Goal: Task Accomplishment & Management: Use online tool/utility

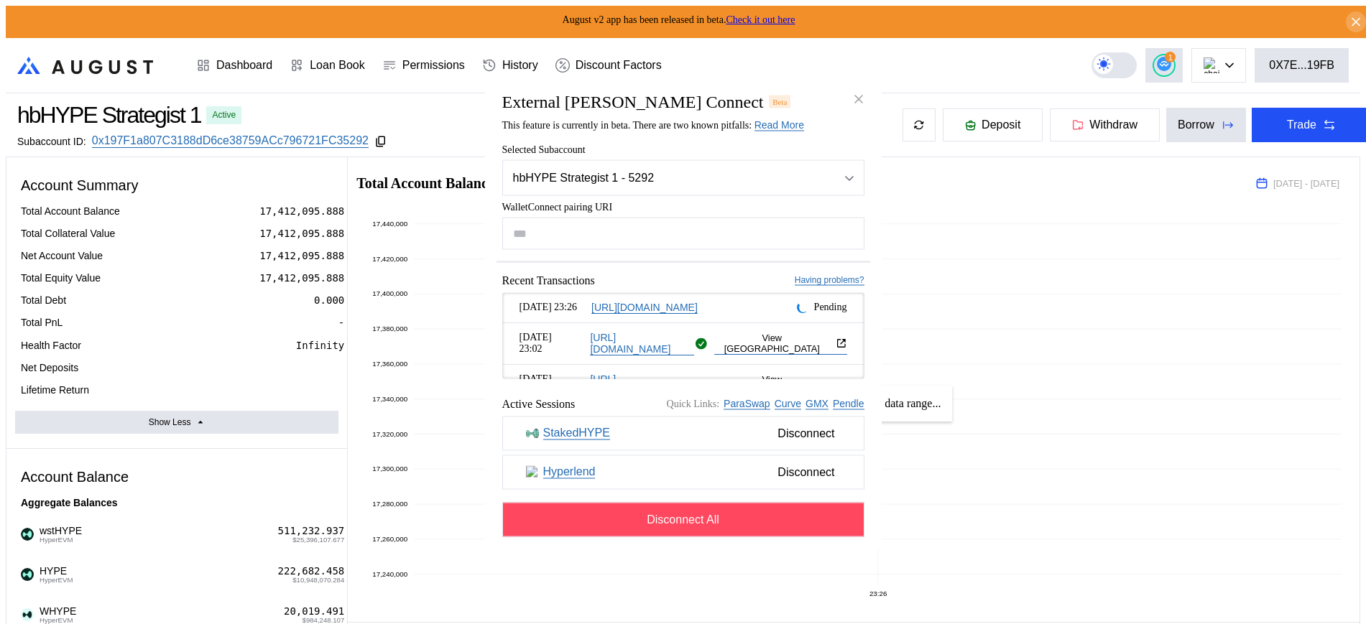
select select "*"
click at [855, 92] on icon "close modal" at bounding box center [858, 99] width 14 height 15
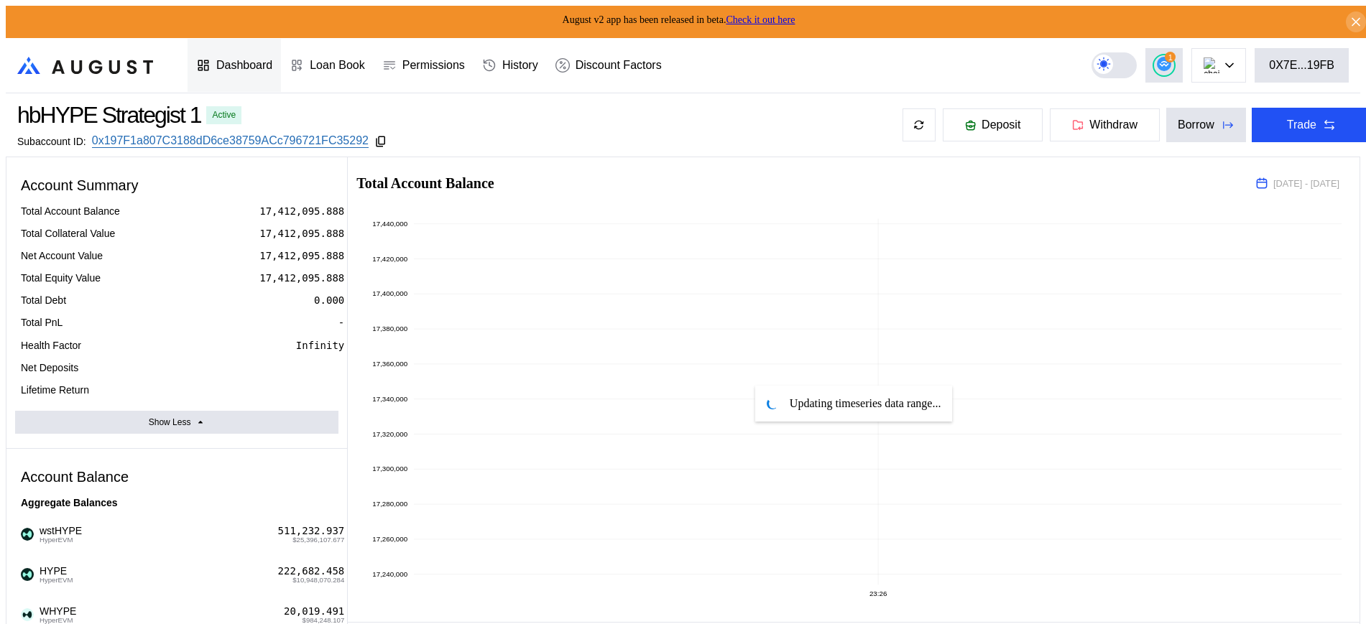
click at [267, 47] on div "Dashboard" at bounding box center [234, 65] width 93 height 53
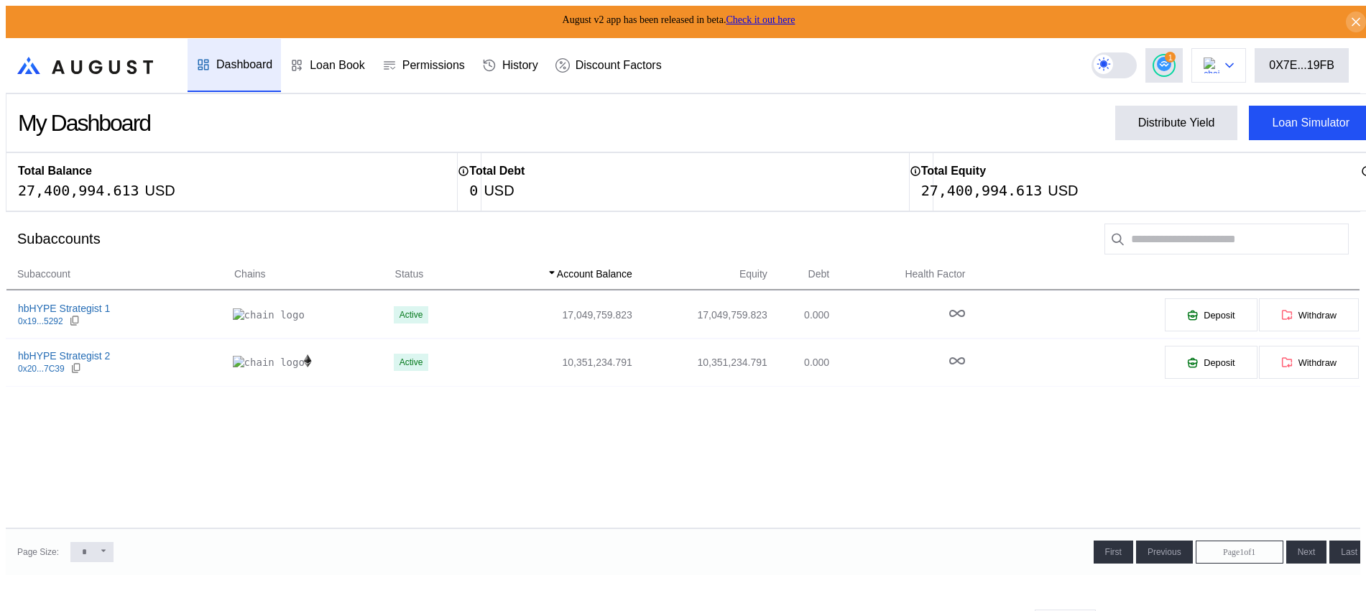
drag, startPoint x: 1244, startPoint y: 66, endPoint x: 1249, endPoint y: 73, distance: 8.2
click at [1244, 67] on button at bounding box center [1218, 65] width 55 height 34
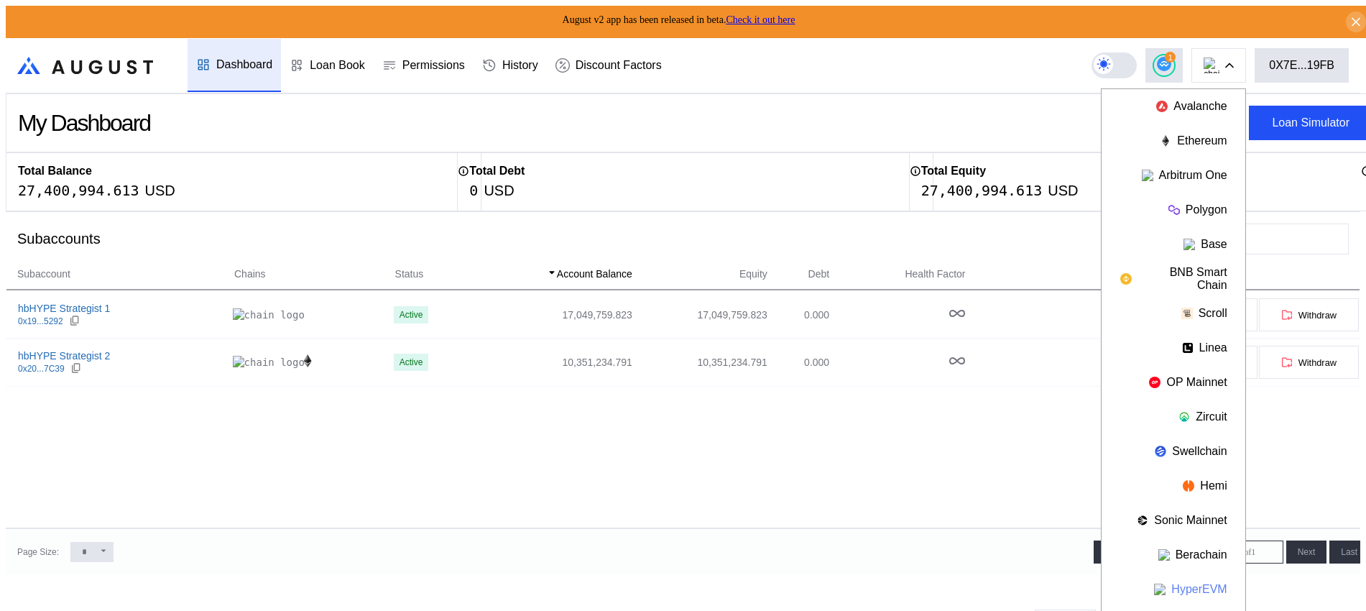
click at [1208, 586] on button "HyperEVM" at bounding box center [1173, 589] width 144 height 34
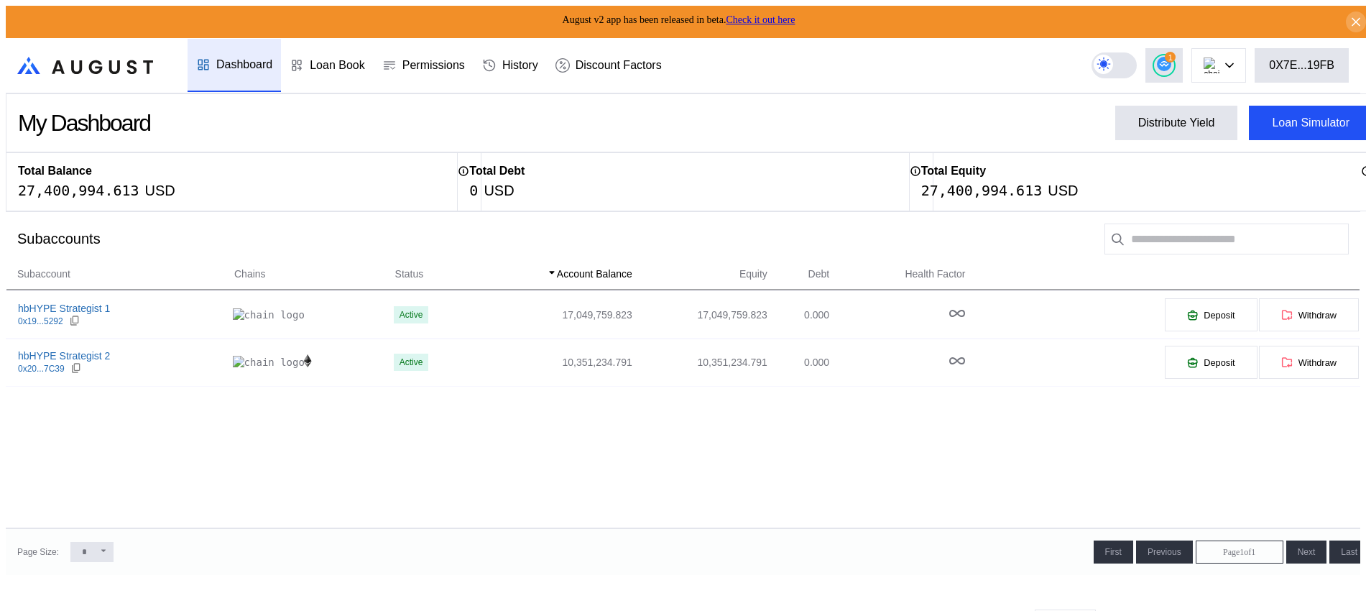
click at [722, 556] on div "First << Previous < Page 1 of 1 Next > Last >>" at bounding box center [1034, 551] width 678 height 23
drag, startPoint x: 14, startPoint y: 183, endPoint x: 180, endPoint y: 188, distance: 165.3
click at [180, 188] on div "Total Balance 27,400,994.613 USD" at bounding box center [244, 181] width 476 height 59
click at [1171, 63] on div "1" at bounding box center [1164, 65] width 20 height 20
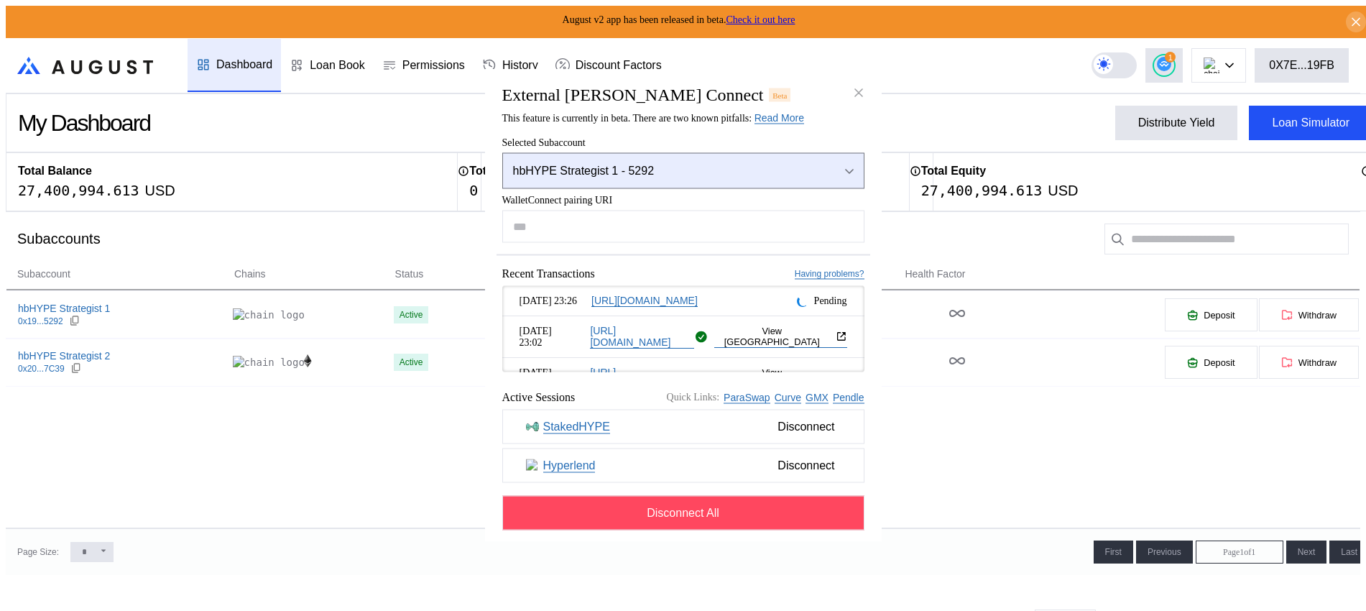
click at [711, 168] on div "hbHYPE Strategist 1 - 5292" at bounding box center [664, 171] width 303 height 13
click at [710, 168] on div "hbHYPE Strategist 1 - 5292" at bounding box center [664, 171] width 303 height 13
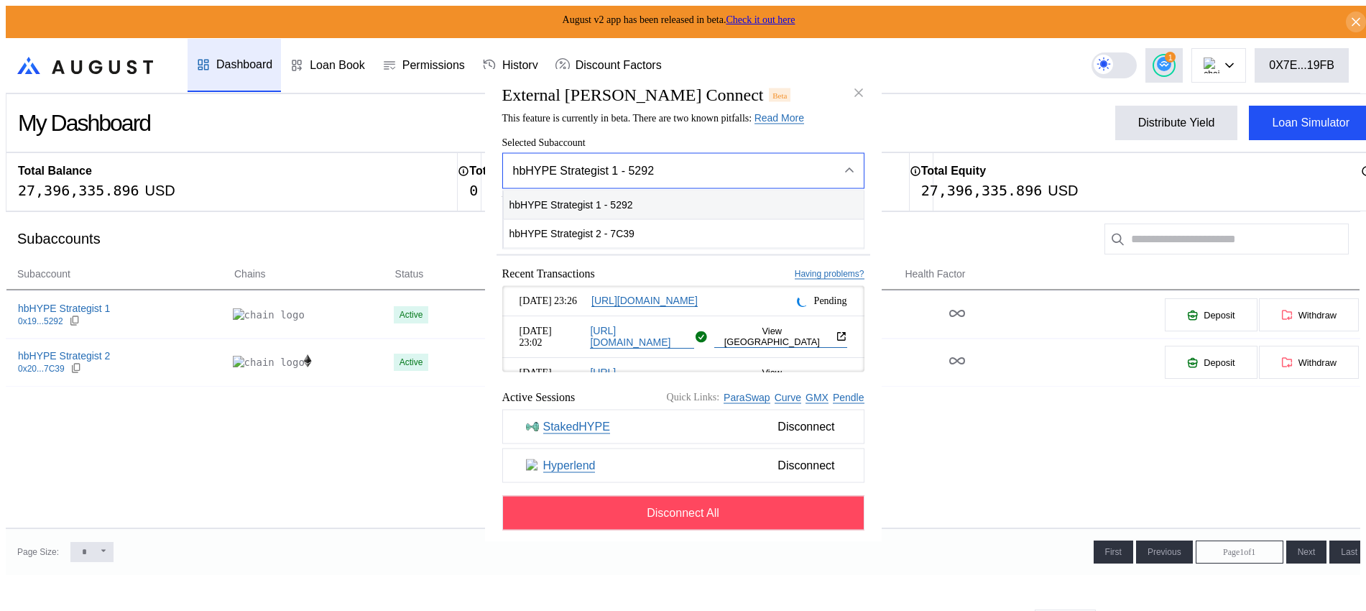
click at [688, 208] on span "hbHYPE Strategist 1 - 5292" at bounding box center [684, 204] width 360 height 29
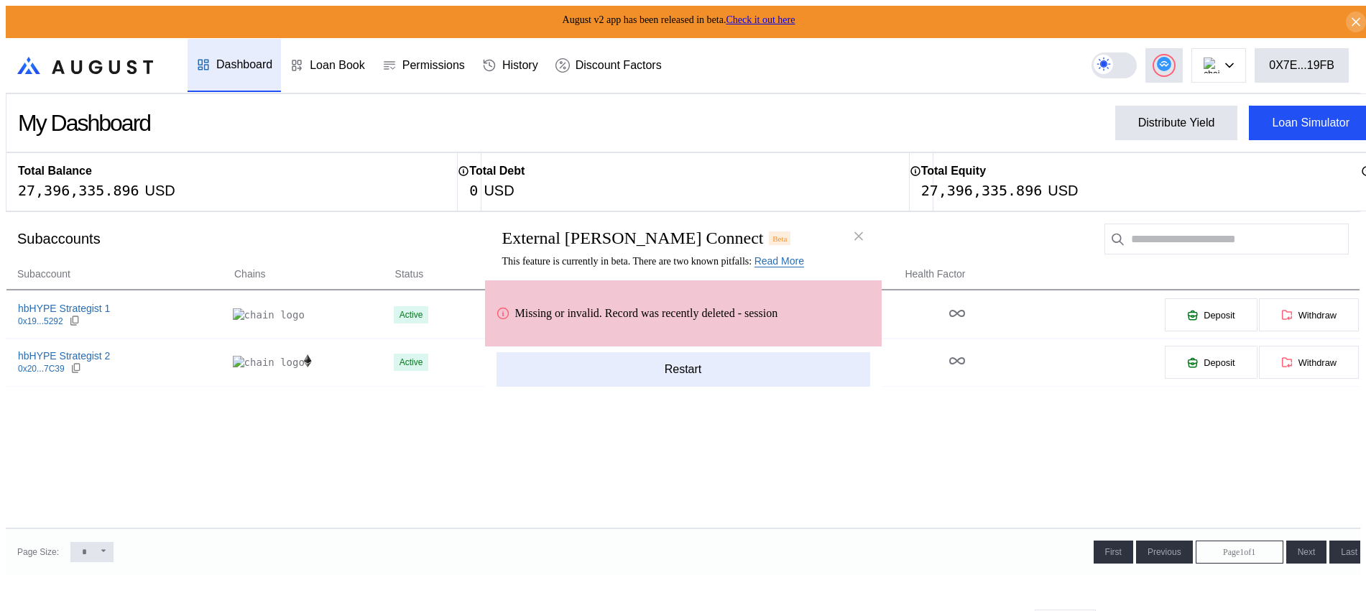
click at [721, 361] on button "Restart" at bounding box center [683, 369] width 374 height 34
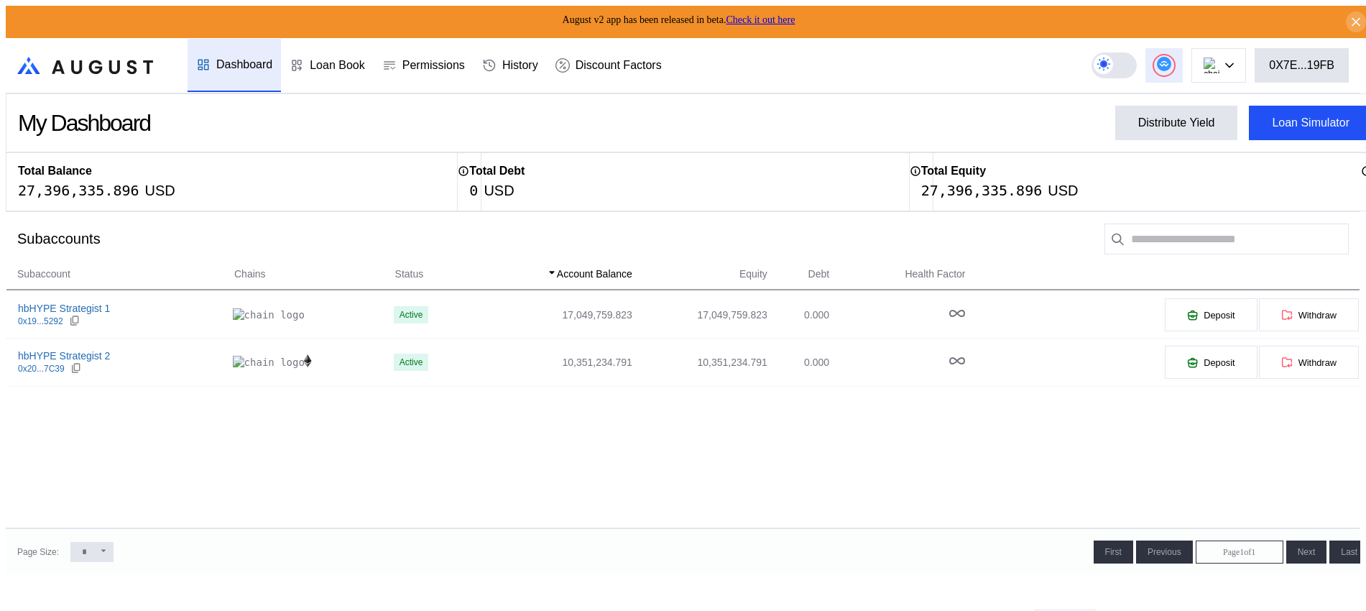
click at [1171, 65] on icon at bounding box center [1164, 64] width 14 height 14
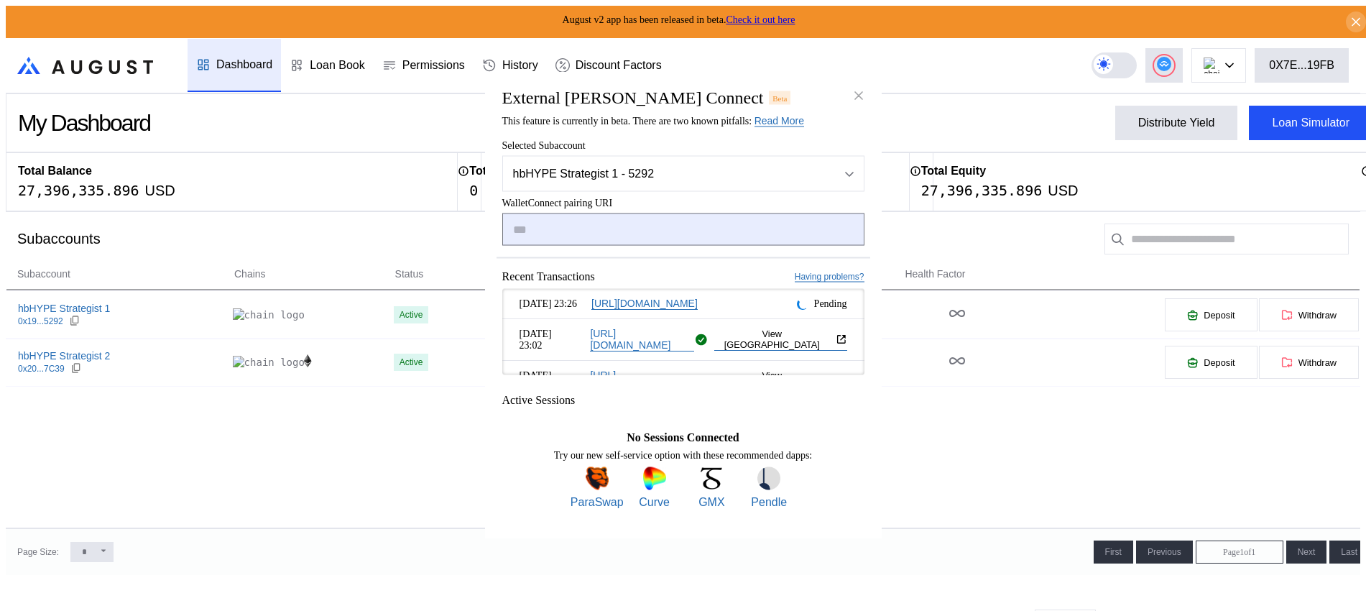
type input "**********"
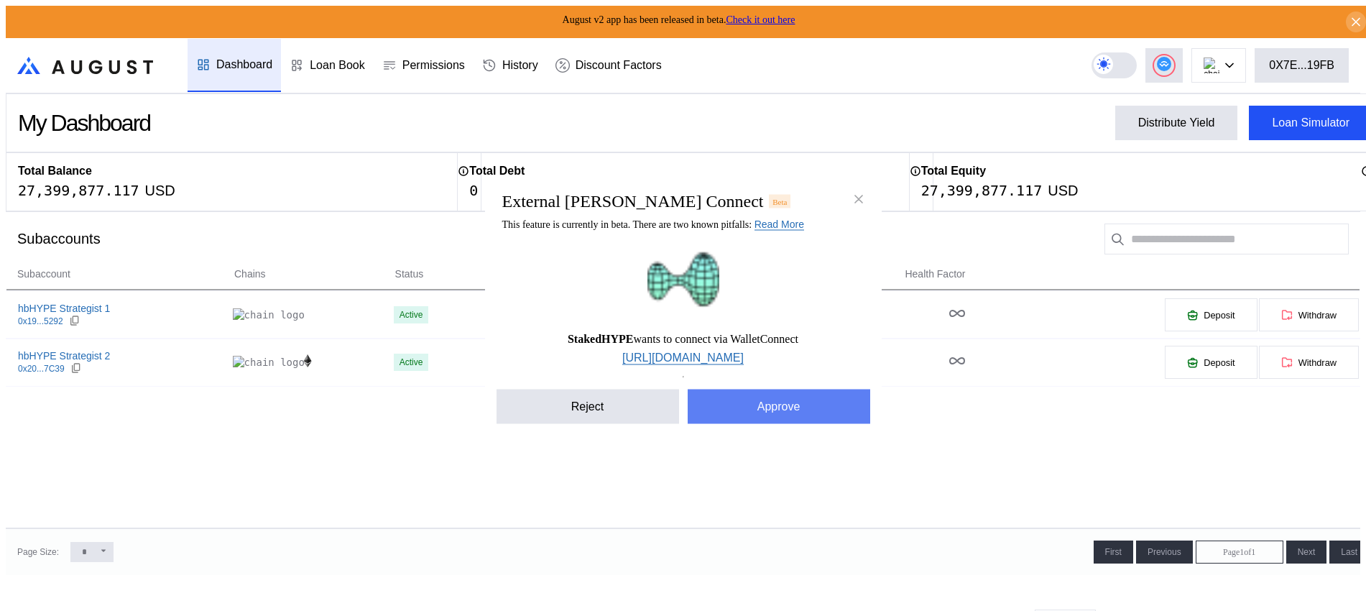
click at [764, 411] on button "Approve" at bounding box center [779, 406] width 182 height 34
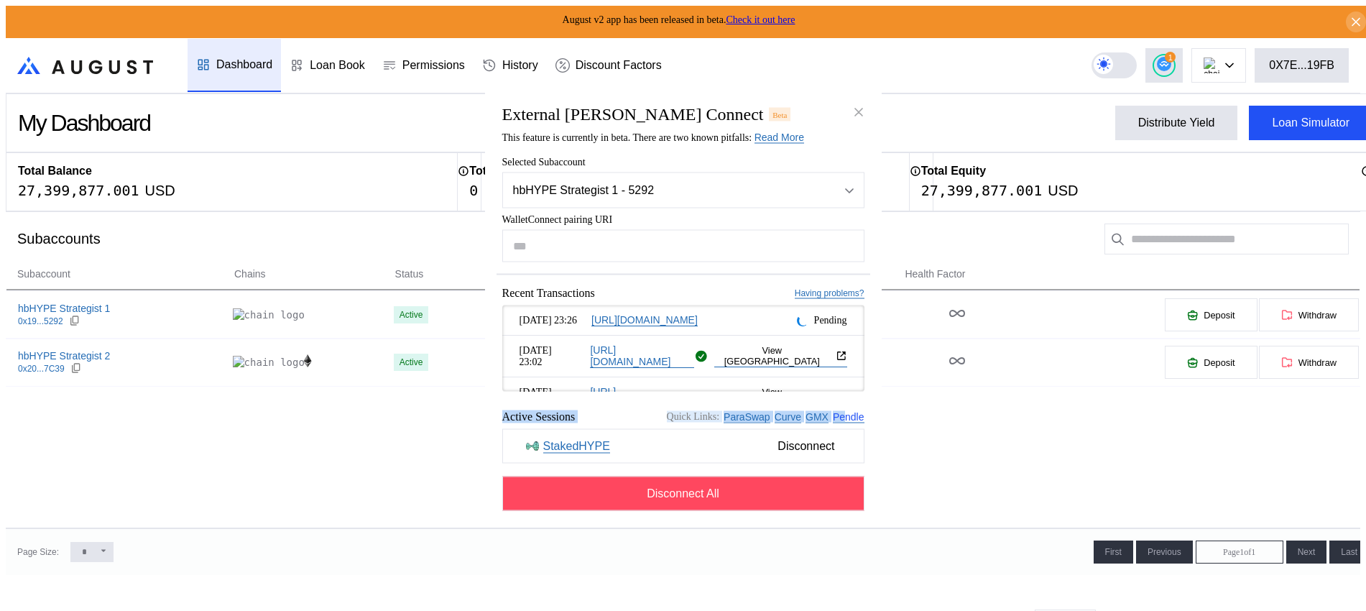
drag, startPoint x: 504, startPoint y: 419, endPoint x: 845, endPoint y: 422, distance: 340.6
click at [845, 422] on div "Active Sessions Quick Links: ParaSwap Curve GMX Pendle" at bounding box center [683, 416] width 362 height 13
drag, startPoint x: 501, startPoint y: 292, endPoint x: 619, endPoint y: 292, distance: 117.8
click at [619, 292] on div "Recent Transactions Having problems?" at bounding box center [683, 293] width 362 height 13
drag, startPoint x: 855, startPoint y: 355, endPoint x: 856, endPoint y: 387, distance: 32.4
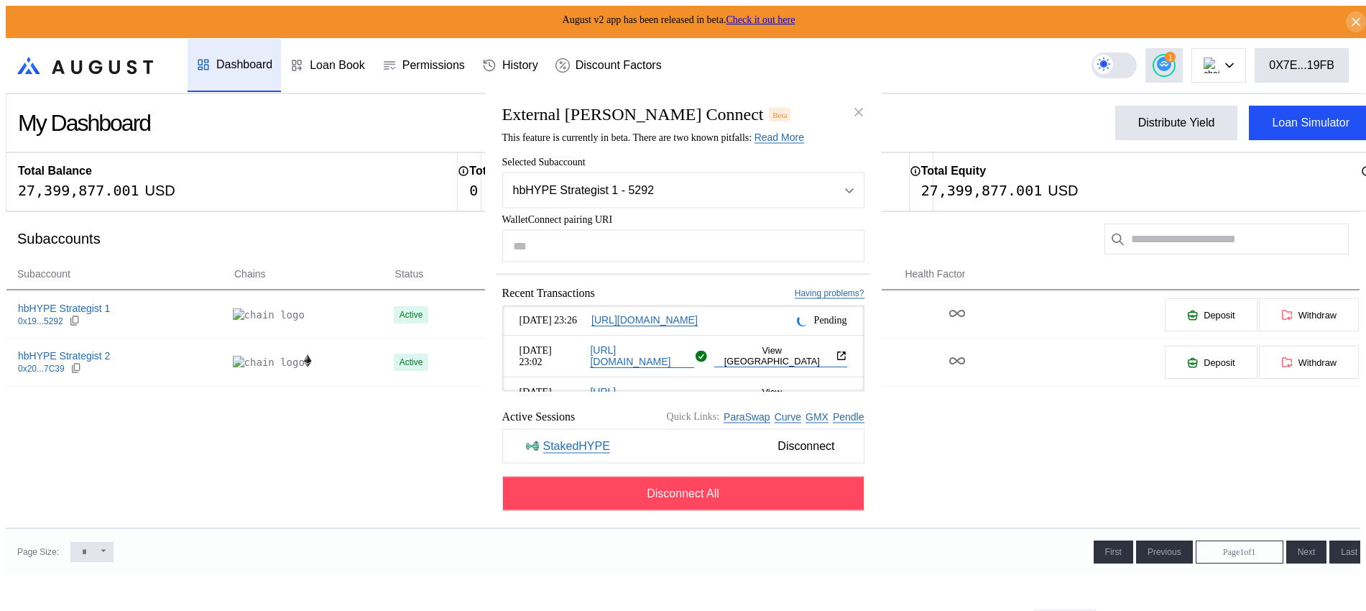
click at [856, 387] on div "Aug 27, 23:26 https://app.hyperlend.finance Pending Aug 27, 23:02 https://www.s…" at bounding box center [683, 348] width 362 height 86
drag, startPoint x: 855, startPoint y: 366, endPoint x: 856, endPoint y: 382, distance: 15.8
click at [856, 382] on div "Aug 27, 23:26 https://app.hyperlend.finance Pending Aug 27, 23:02 https://www.s…" at bounding box center [683, 348] width 362 height 86
click at [866, 104] on button "close modal" at bounding box center [858, 112] width 23 height 23
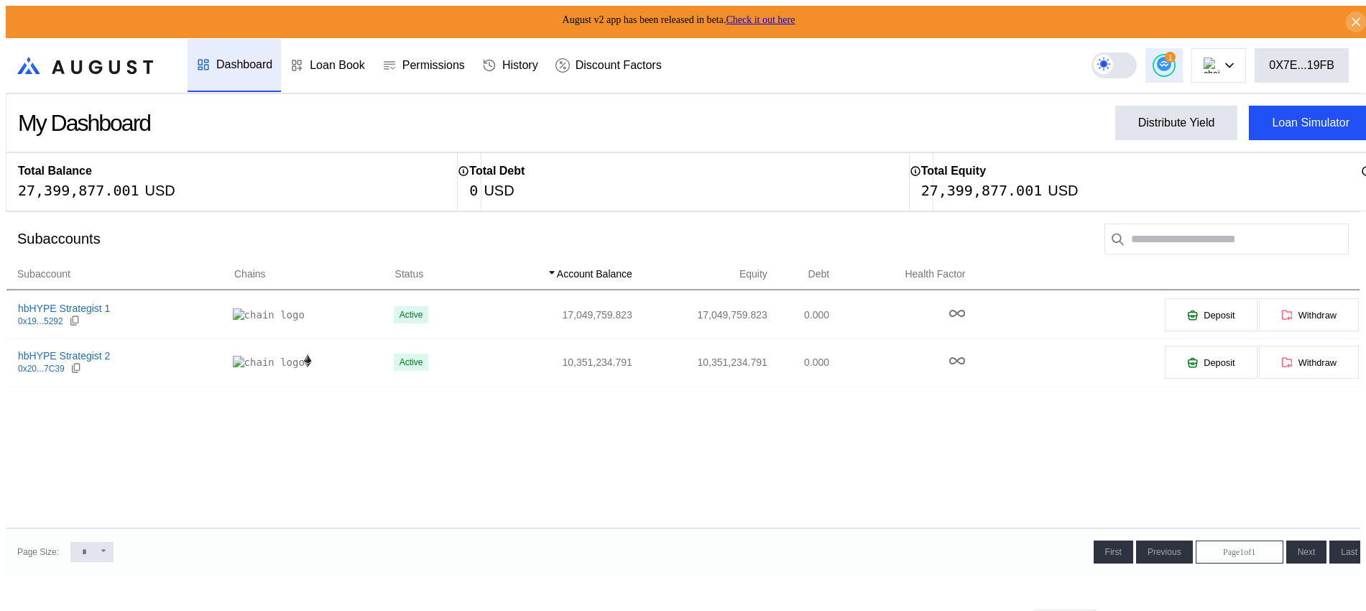
click at [1183, 61] on button "1" at bounding box center [1163, 65] width 37 height 34
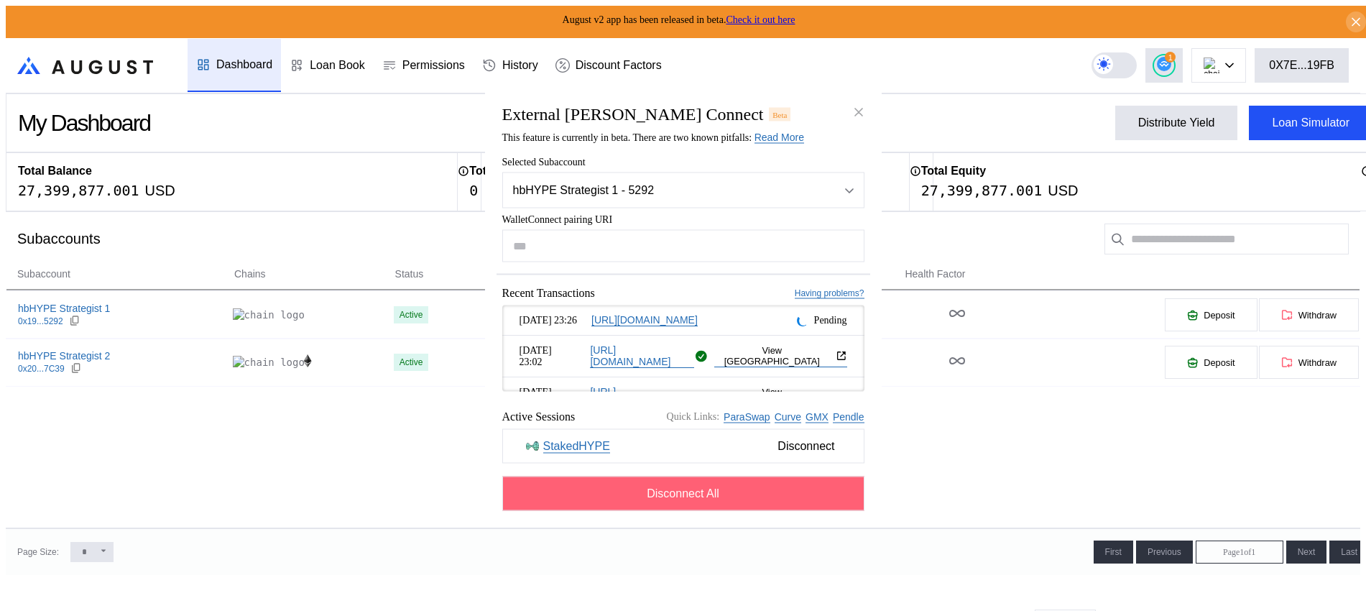
click at [716, 494] on span "Disconnect All" at bounding box center [683, 493] width 73 height 13
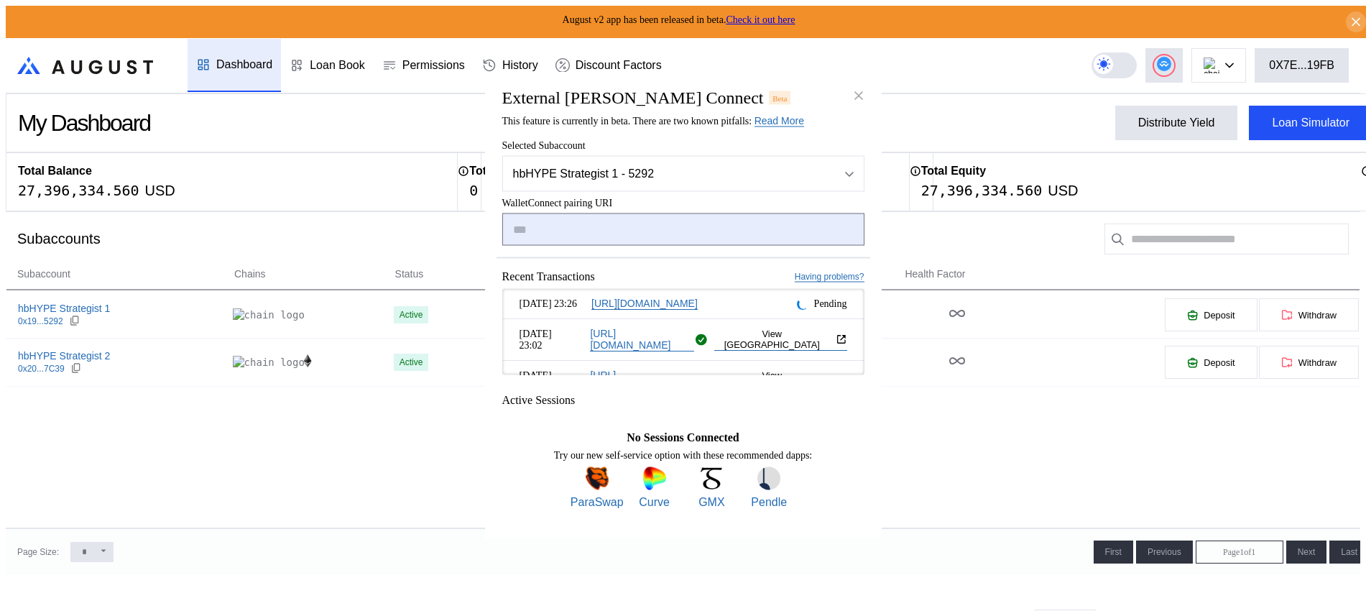
click at [720, 230] on input "modal" at bounding box center [683, 229] width 362 height 32
paste input "**********"
type input "**********"
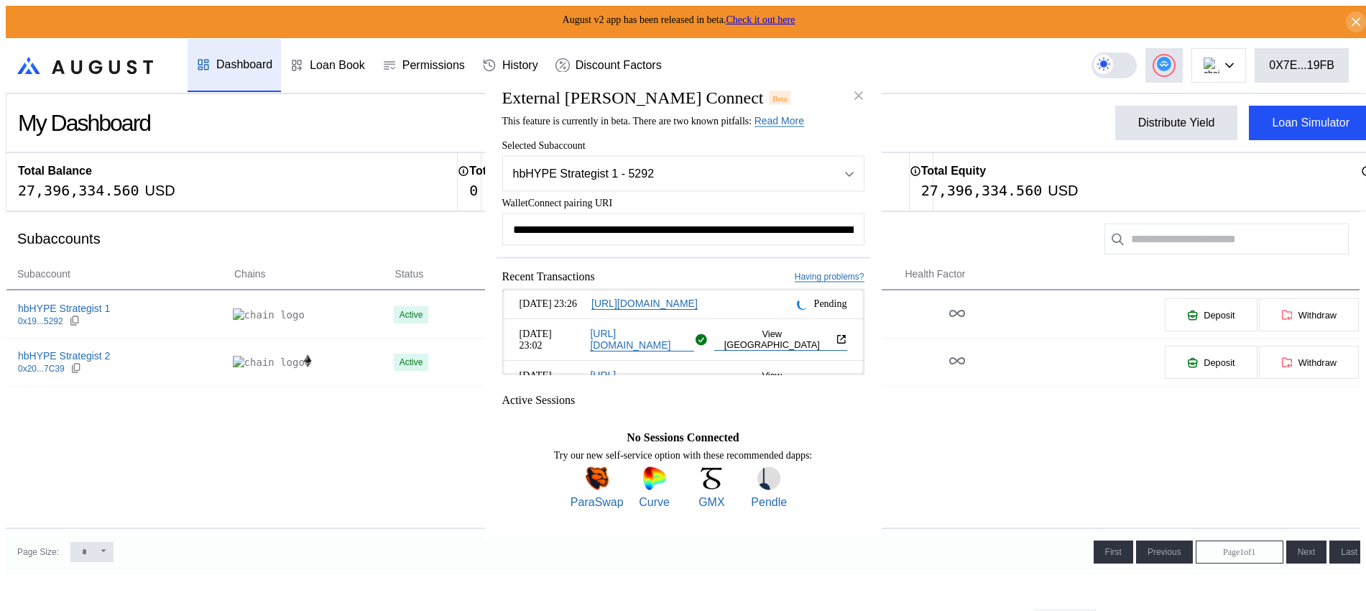
scroll to position [0, 858]
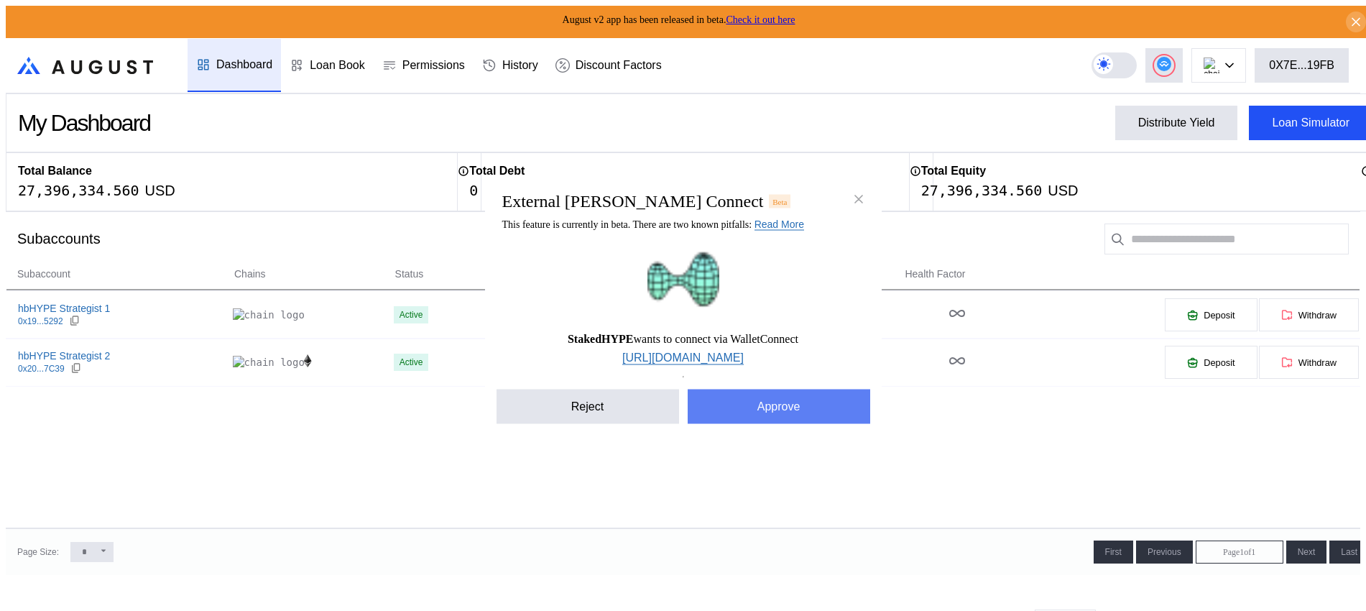
click at [748, 404] on button "Approve" at bounding box center [779, 406] width 182 height 34
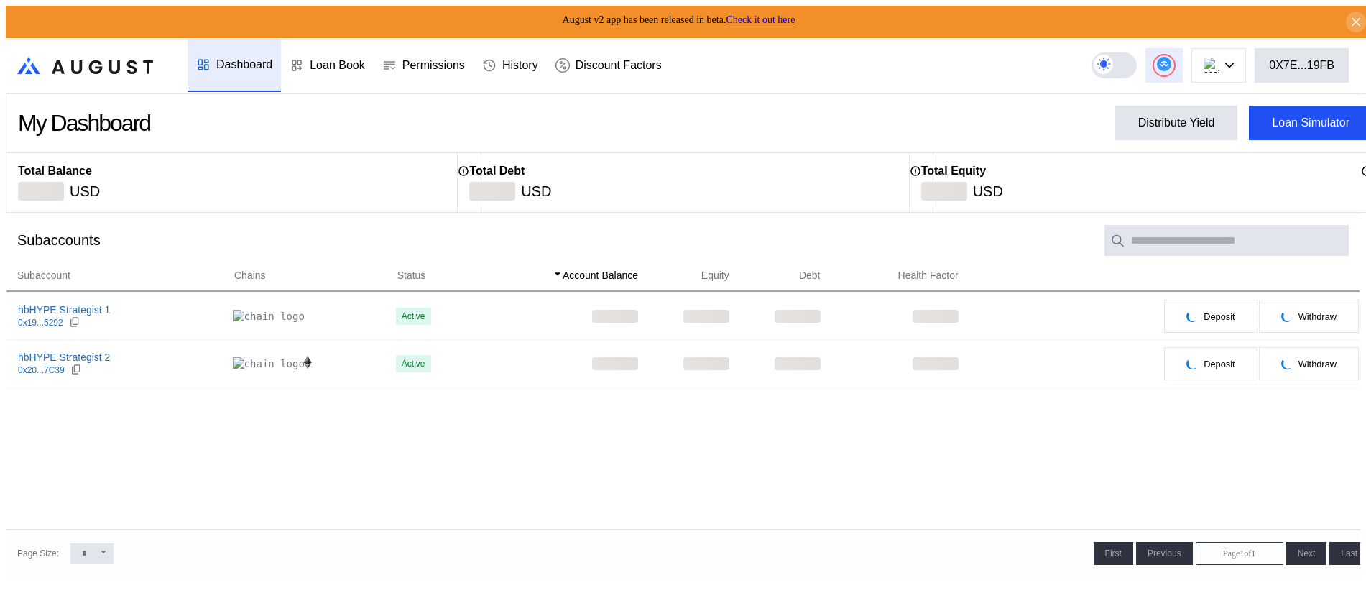
click at [1183, 60] on button at bounding box center [1163, 65] width 37 height 34
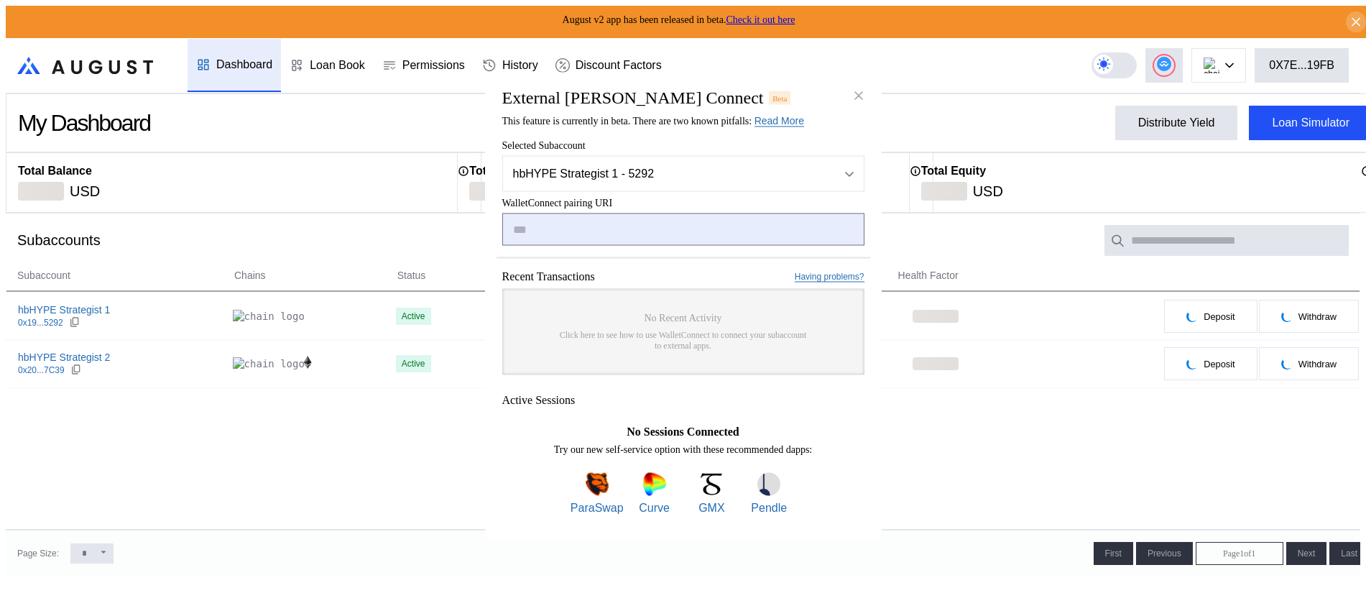
click at [665, 228] on input "modal" at bounding box center [683, 229] width 362 height 32
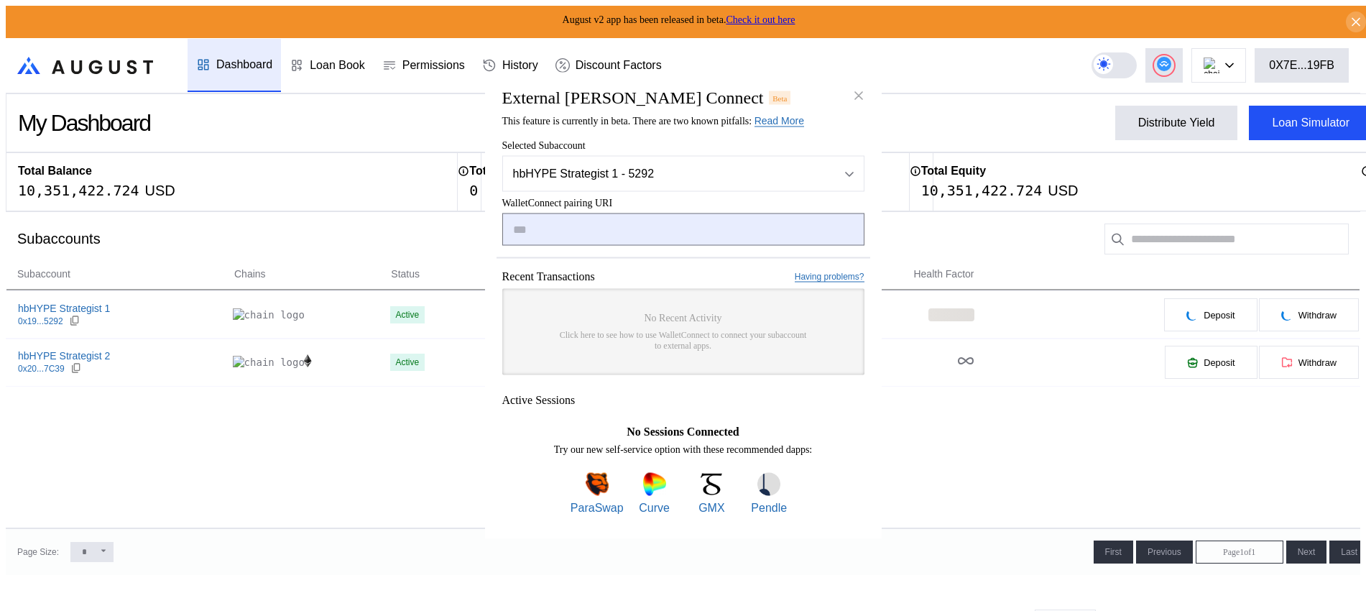
type input "**********"
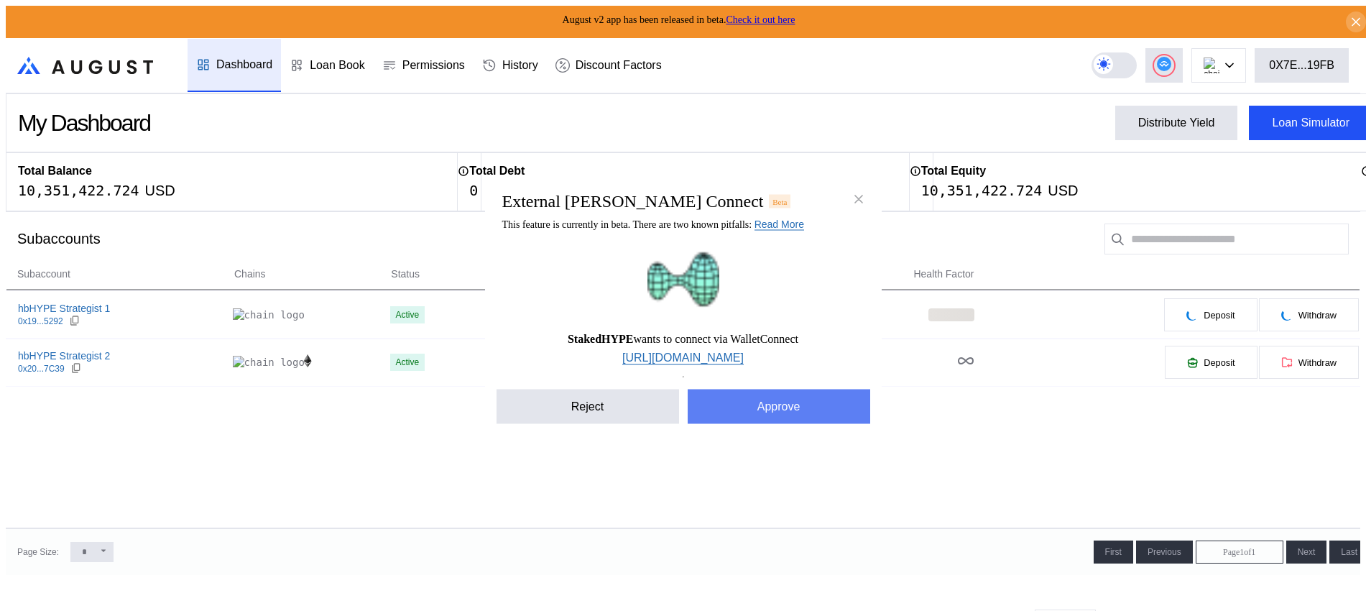
click at [789, 422] on button "Approve" at bounding box center [779, 406] width 182 height 34
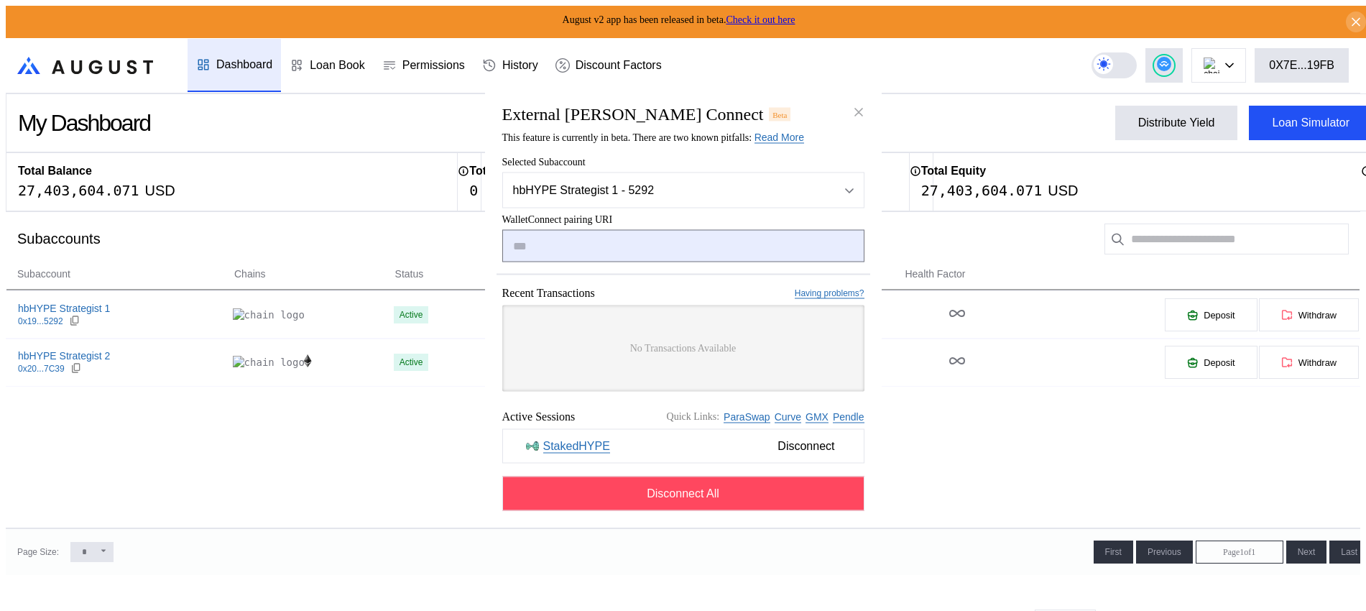
paste input "**********"
type input "**********"
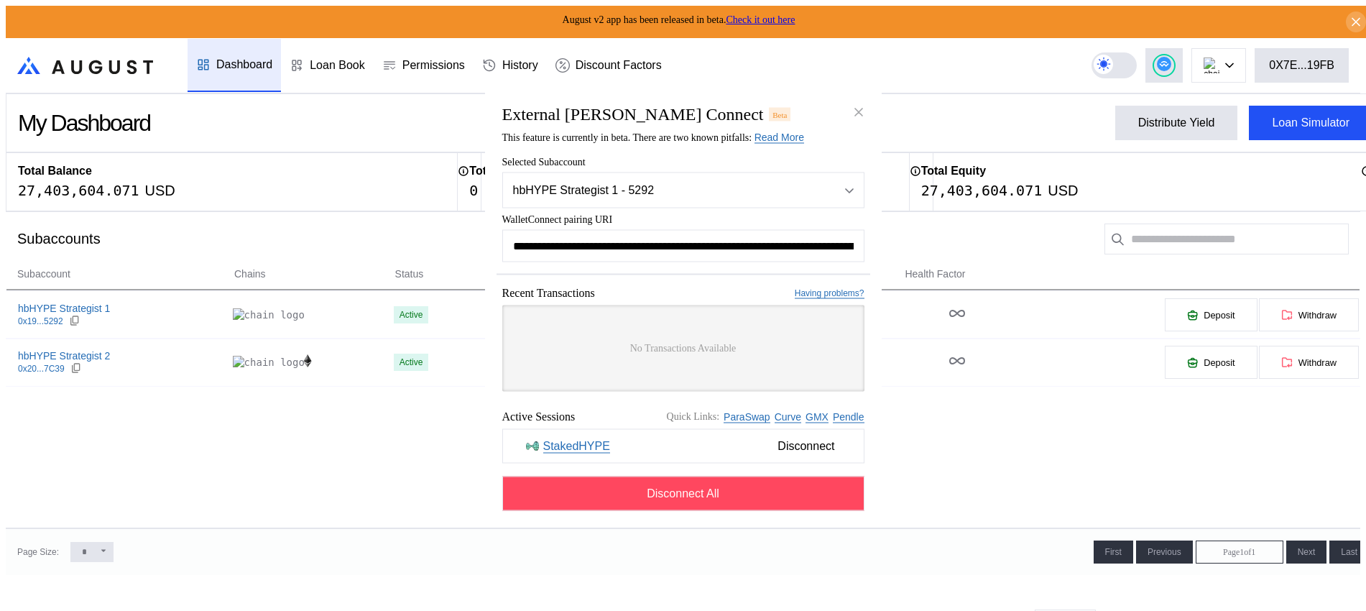
scroll to position [0, 861]
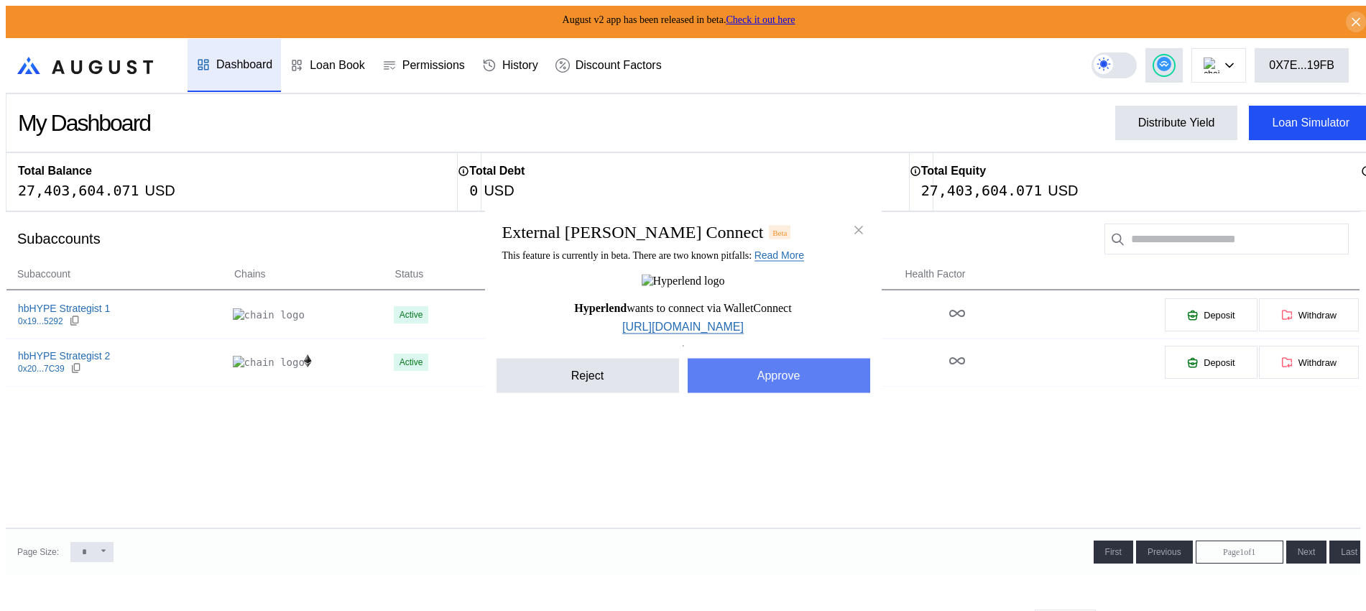
click at [728, 381] on button "Approve" at bounding box center [779, 376] width 182 height 34
